Goal: Check status: Check status

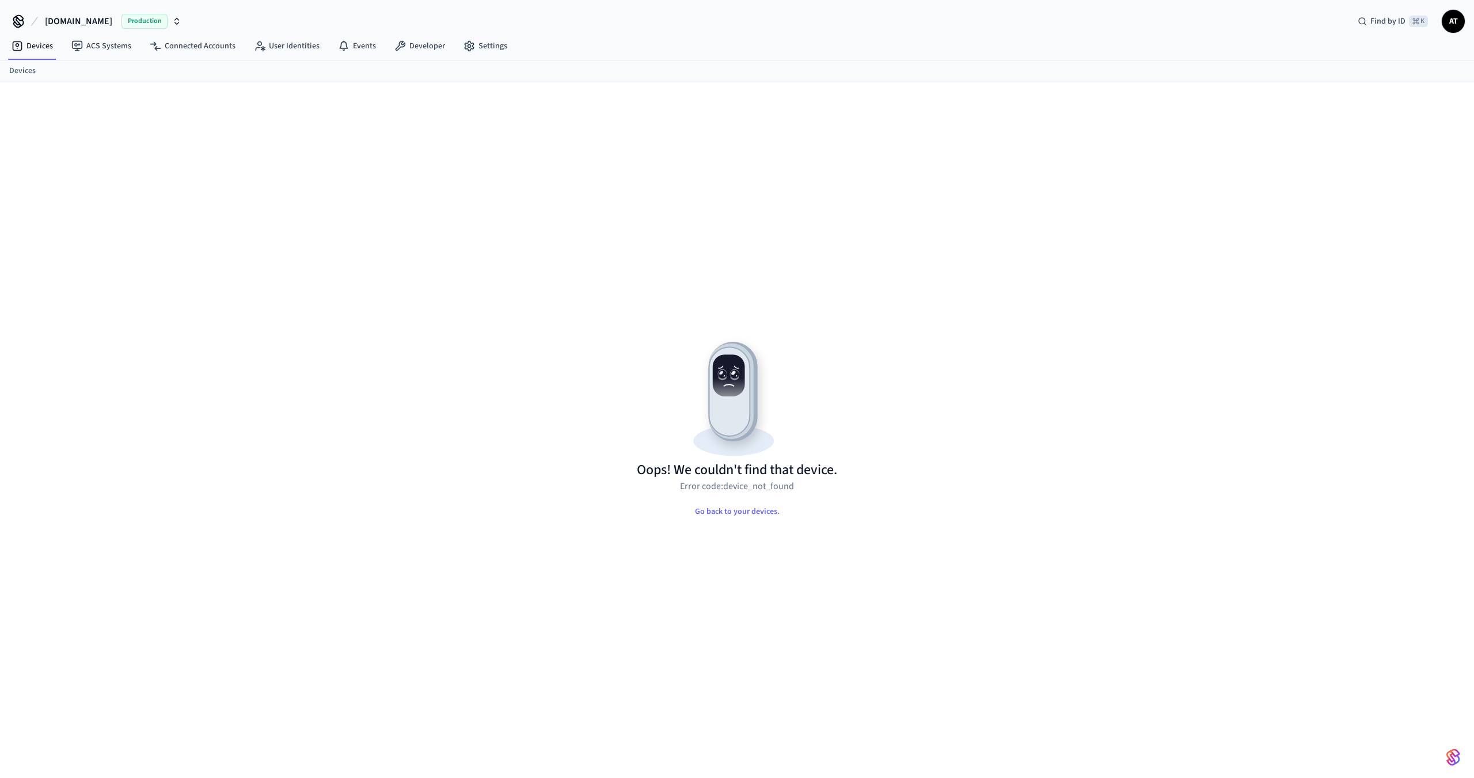
click at [60, 10] on button "Hospitable.com Production" at bounding box center [112, 21] width 143 height 24
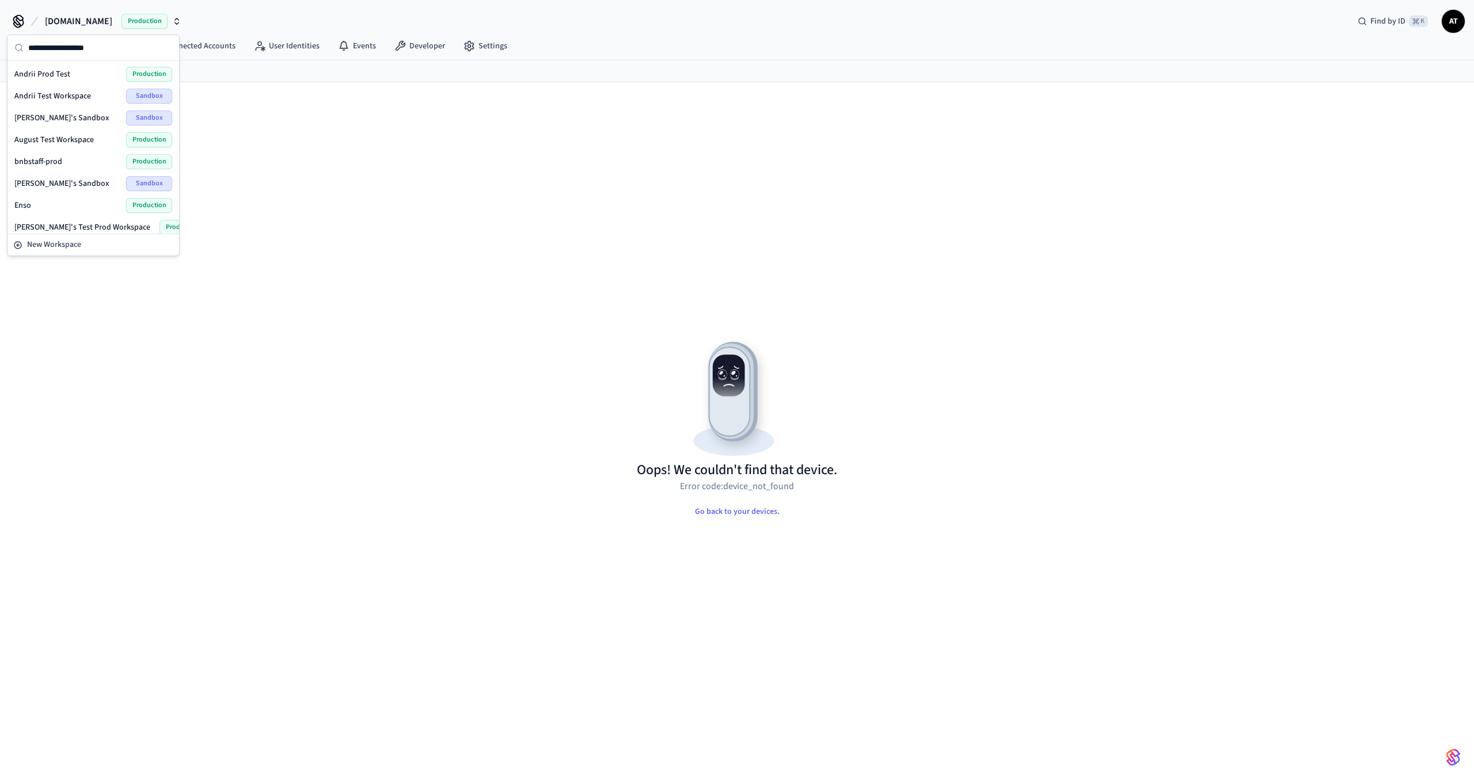
click at [58, 73] on span "Andrii Prod Test" at bounding box center [42, 75] width 56 height 12
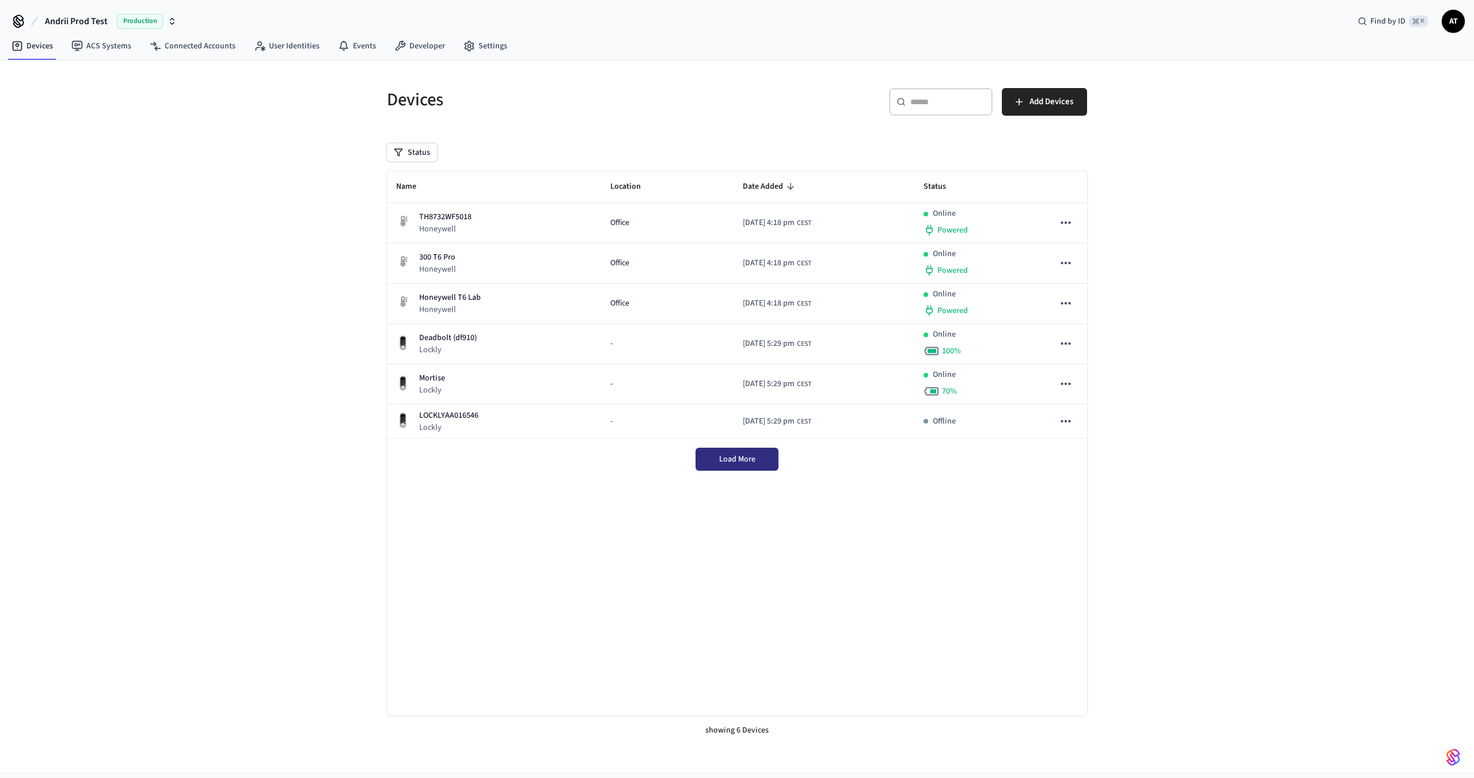
click at [742, 462] on span "Load More" at bounding box center [737, 460] width 36 height 12
